Goal: Task Accomplishment & Management: Use online tool/utility

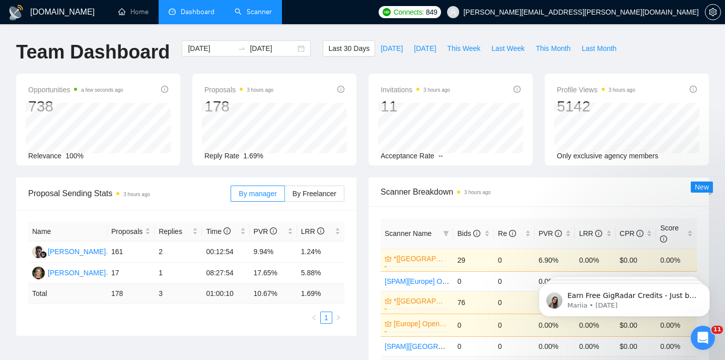
click at [243, 8] on link "Scanner" at bounding box center [253, 12] width 37 height 9
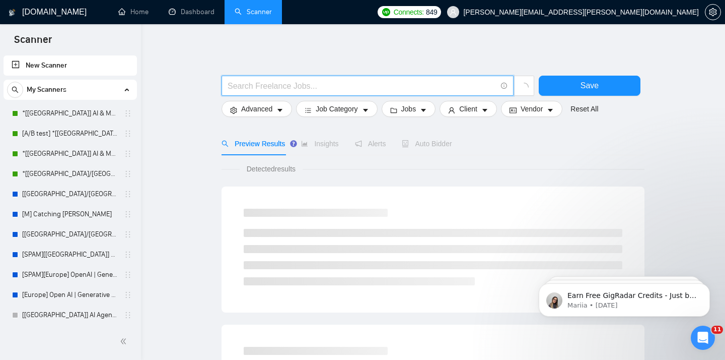
click at [260, 83] on input "text" at bounding box center [362, 86] width 269 height 13
paste input "Automated Cost Estimation from Architectural Drawings (PDF/DWG/IFC)"
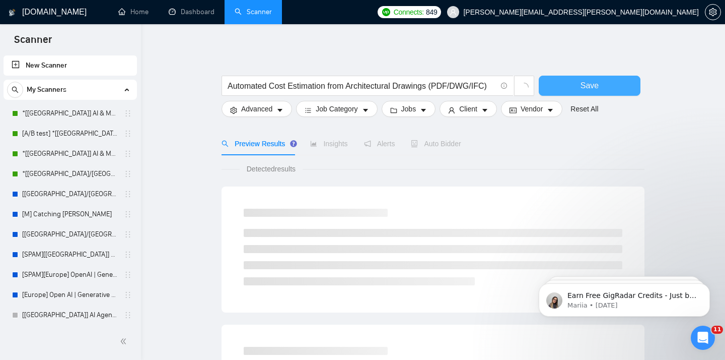
click at [584, 90] on span "Save" at bounding box center [590, 85] width 18 height 13
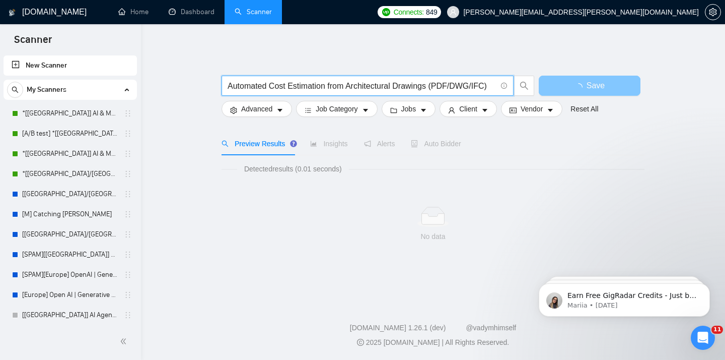
drag, startPoint x: 431, startPoint y: 85, endPoint x: 564, endPoint y: 91, distance: 133.1
click at [564, 91] on div "Automated Cost Estimation from Architectural Drawings (PDF/DWG/IFC) Save" at bounding box center [431, 88] width 423 height 25
type input "Automated Cost Estimation from Architectural Drawings"
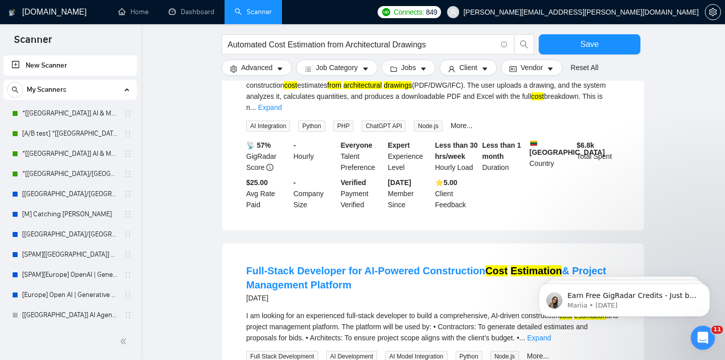
scroll to position [25, 0]
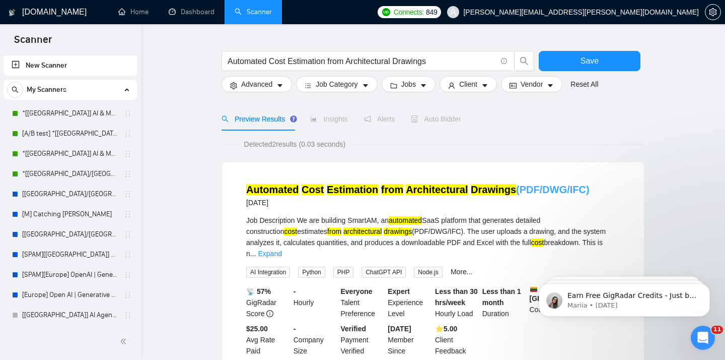
click at [334, 186] on mark "Estimation" at bounding box center [352, 189] width 51 height 11
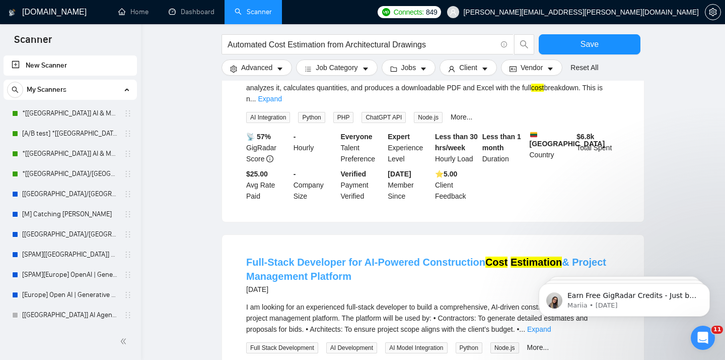
scroll to position [42, 0]
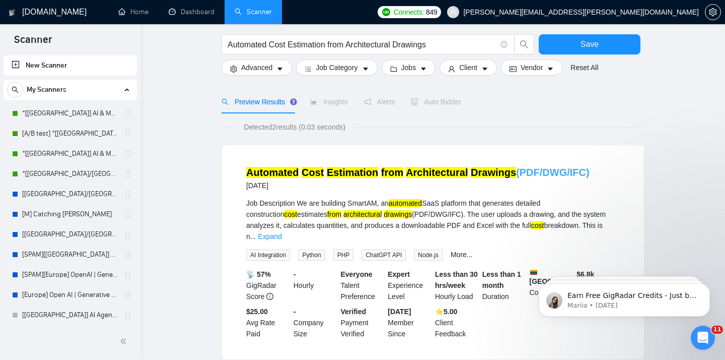
click at [406, 172] on mark "Architectural" at bounding box center [437, 172] width 62 height 11
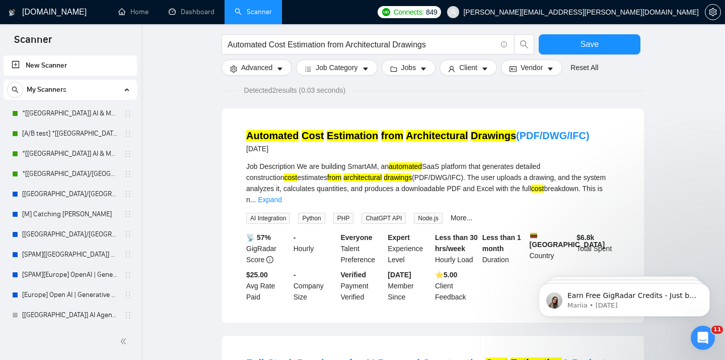
scroll to position [13, 0]
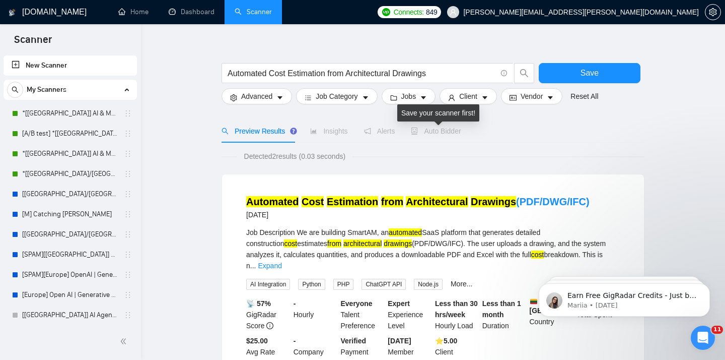
click at [452, 130] on span "Auto Bidder" at bounding box center [436, 131] width 50 height 8
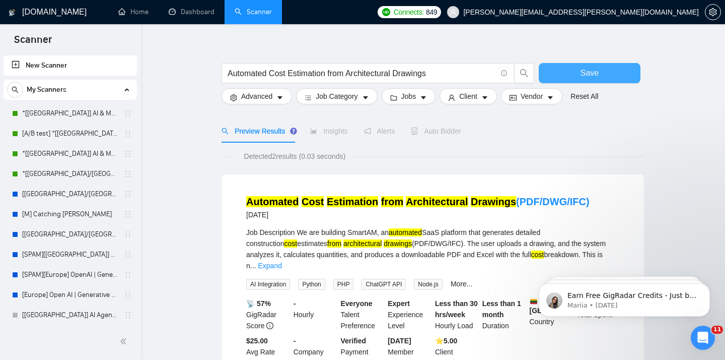
click at [576, 83] on button "Save" at bounding box center [590, 73] width 102 height 20
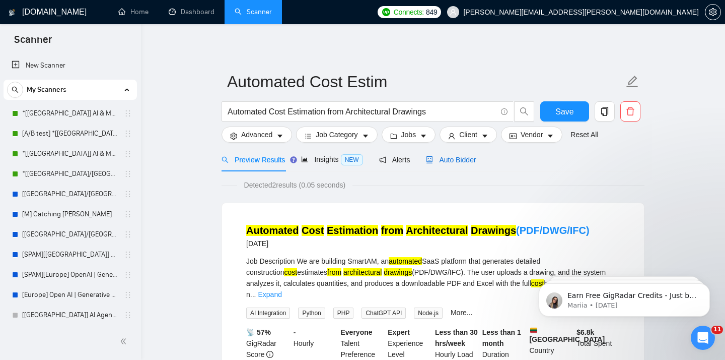
click at [455, 164] on div "Auto Bidder" at bounding box center [451, 159] width 50 height 11
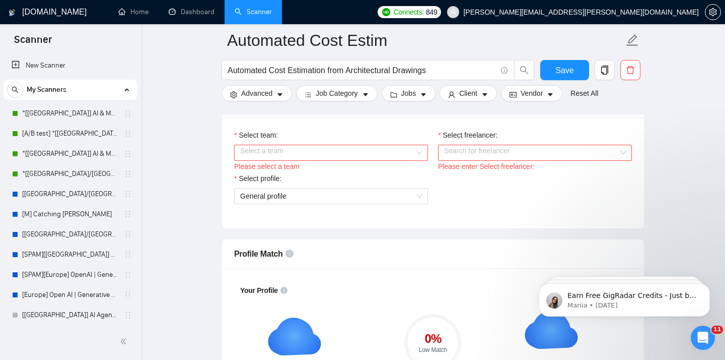
scroll to position [526, 0]
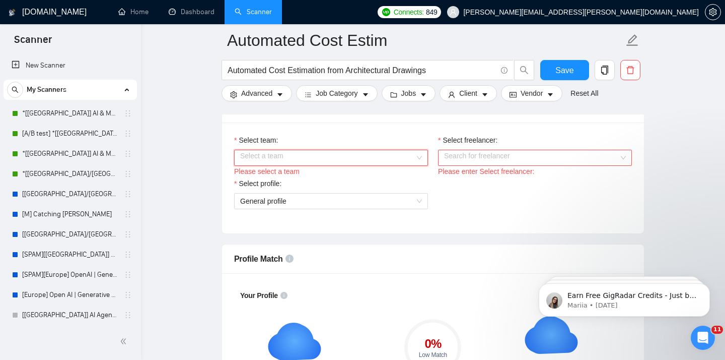
click at [371, 162] on input "Select team:" at bounding box center [327, 157] width 175 height 15
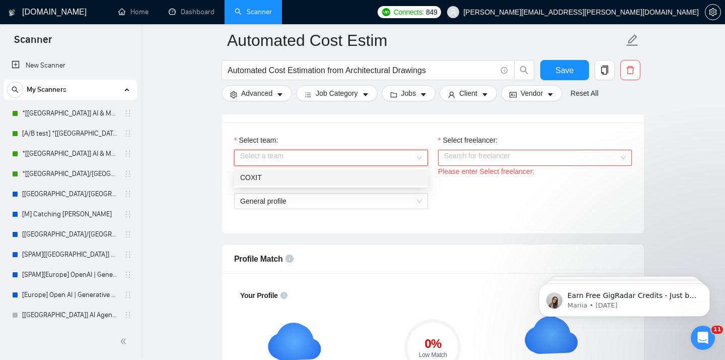
click at [360, 179] on div "COXIT" at bounding box center [331, 177] width 182 height 11
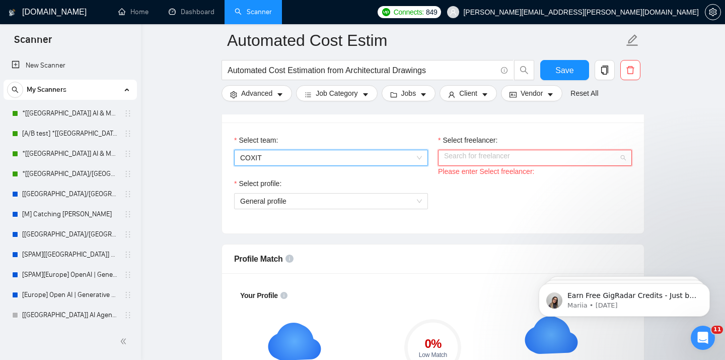
click at [499, 160] on input "Select freelancer:" at bounding box center [531, 157] width 175 height 15
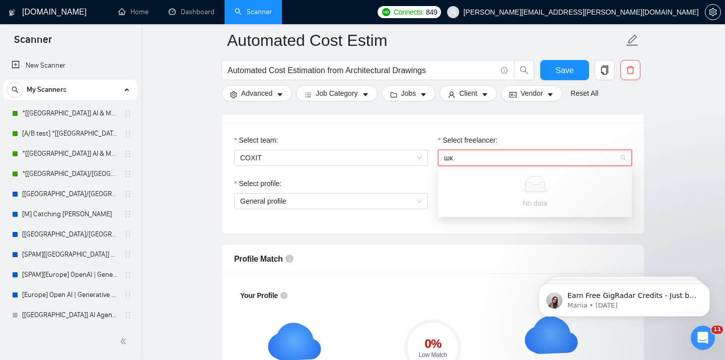
type input "ш"
type input "o"
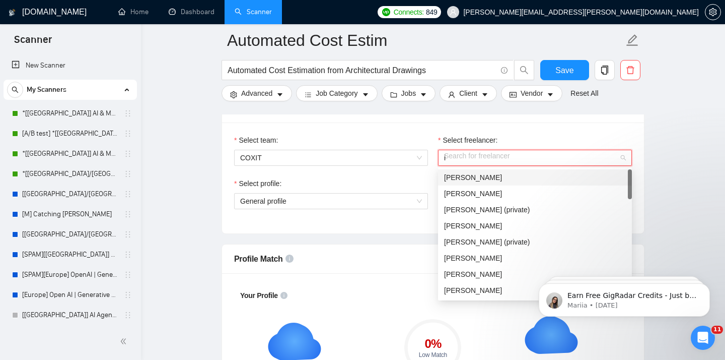
type input "ir"
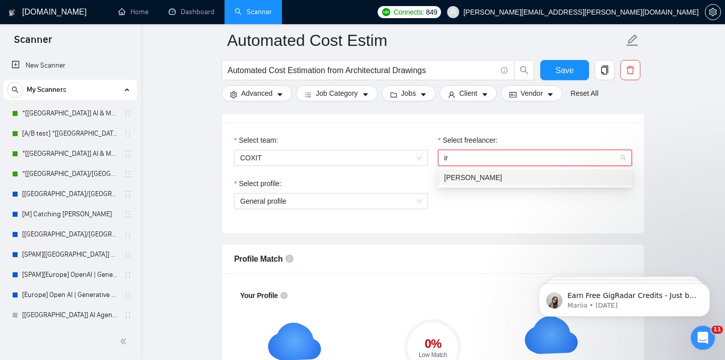
click at [490, 171] on div "[PERSON_NAME]" at bounding box center [535, 177] width 194 height 16
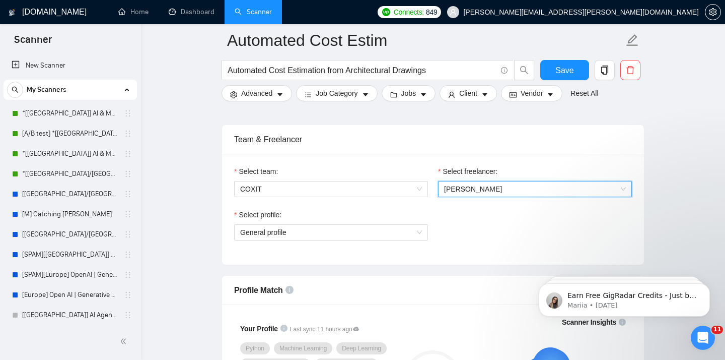
scroll to position [495, 0]
click at [386, 242] on div "Select profile: General profile" at bounding box center [331, 231] width 204 height 43
click at [394, 237] on span "General profile" at bounding box center [331, 232] width 182 height 15
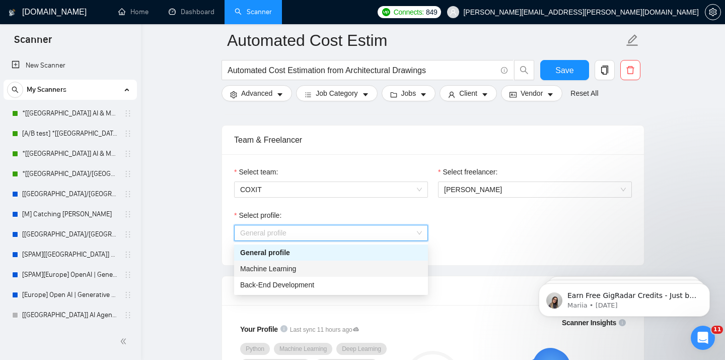
click at [356, 271] on div "Machine Learning" at bounding box center [331, 268] width 182 height 11
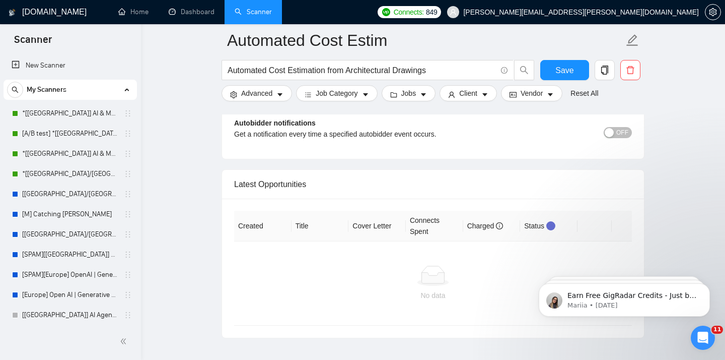
scroll to position [2444, 0]
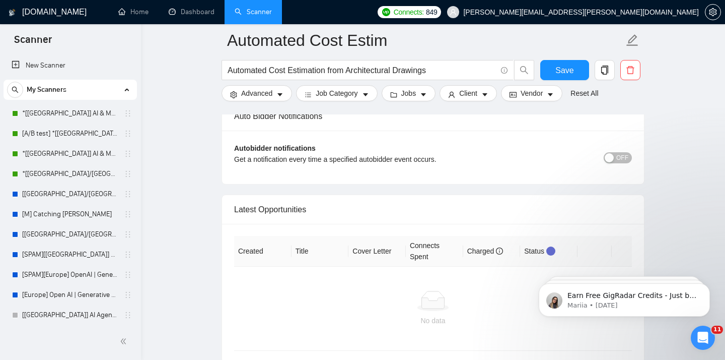
click at [275, 224] on div "Latest Opportunities" at bounding box center [433, 209] width 398 height 29
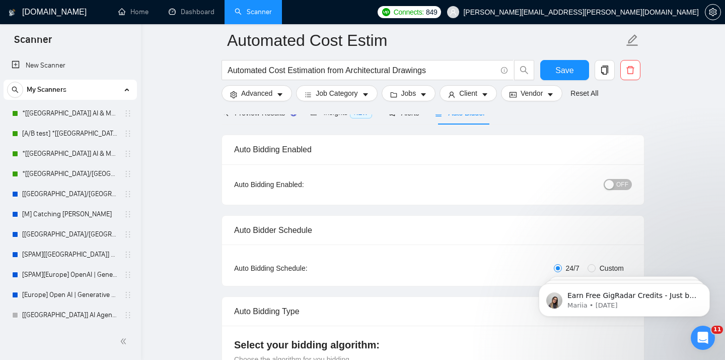
scroll to position [0, 0]
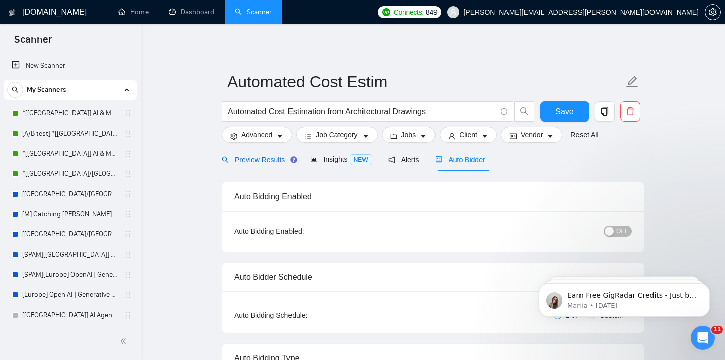
click at [254, 159] on span "Preview Results" at bounding box center [258, 160] width 73 height 8
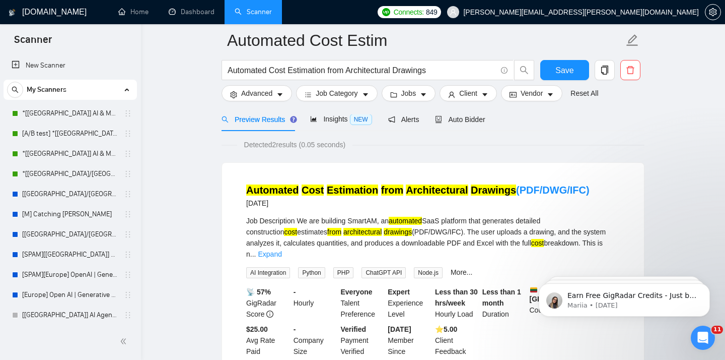
scroll to position [32, 0]
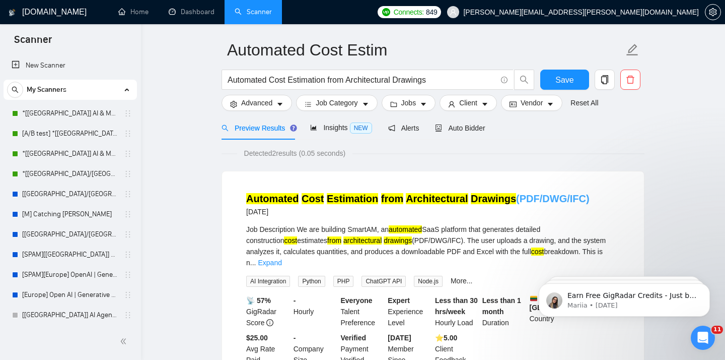
click at [372, 194] on mark "Estimation" at bounding box center [352, 198] width 51 height 11
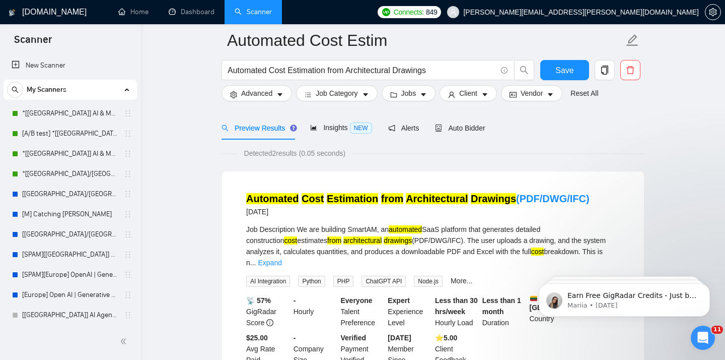
scroll to position [102, 0]
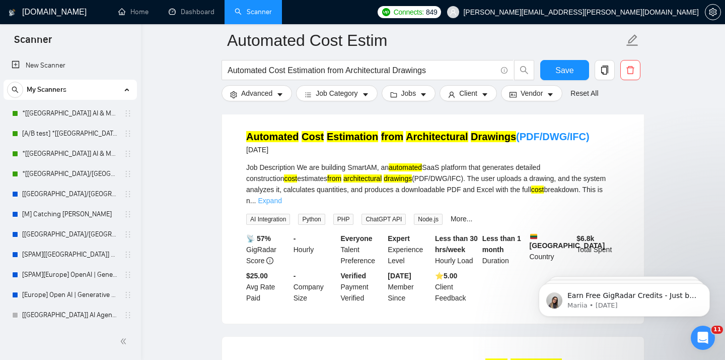
click at [282, 196] on link "Expand" at bounding box center [270, 200] width 24 height 8
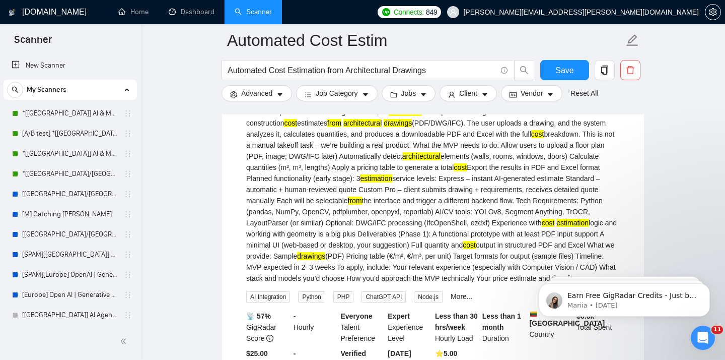
scroll to position [159, 0]
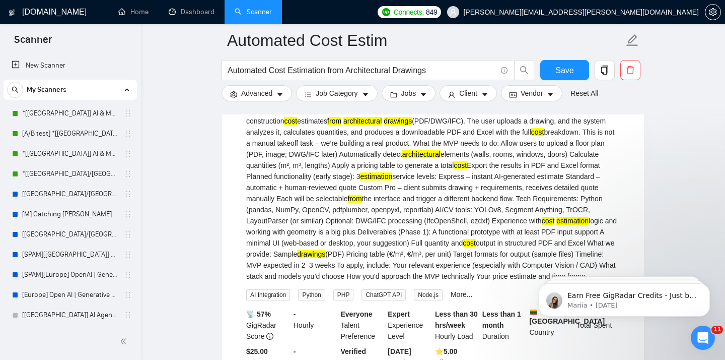
drag, startPoint x: 419, startPoint y: 284, endPoint x: 246, endPoint y: 119, distance: 239.0
click at [246, 119] on li "Automated Cost Estimation from Architectural Drawings (PDF/DWG/IFC) [DATE] Job …" at bounding box center [433, 225] width 398 height 323
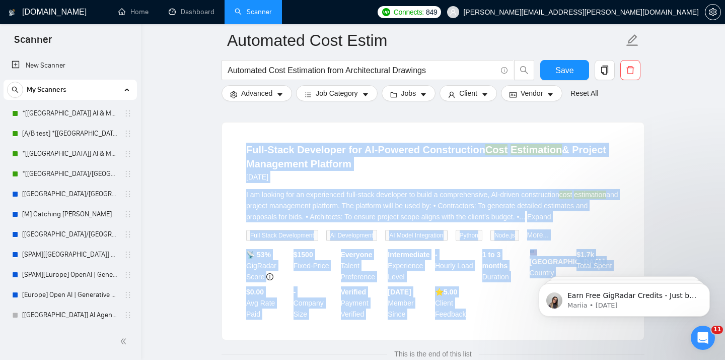
scroll to position [462, 0]
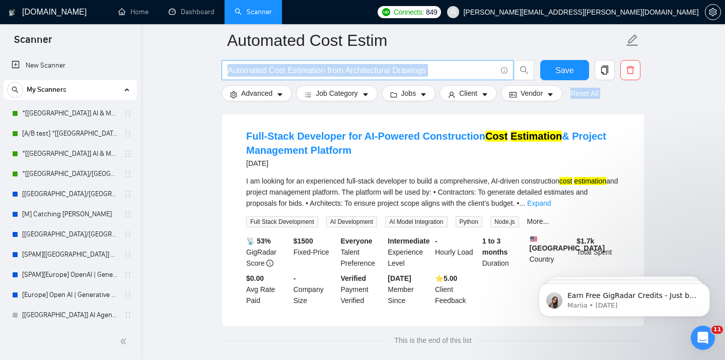
drag, startPoint x: 246, startPoint y: 154, endPoint x: 429, endPoint y: 71, distance: 200.8
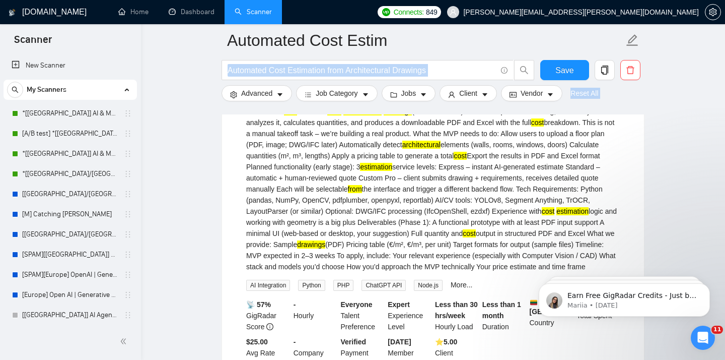
scroll to position [150, 0]
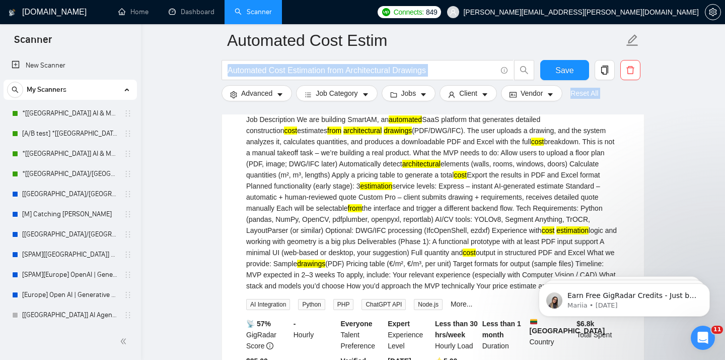
drag, startPoint x: 408, startPoint y: 300, endPoint x: 243, endPoint y: 123, distance: 242.0
click at [243, 123] on li "Automated Cost Estimation from Architectural Drawings (PDF/DWG/IFC) [DATE] Job …" at bounding box center [433, 235] width 398 height 323
copy div "Lor Ipsumdolors Am con adipisci ElitsED, do eiusmodte IncI utlabore etdo magnaa…"
